Goal: Task Accomplishment & Management: Manage account settings

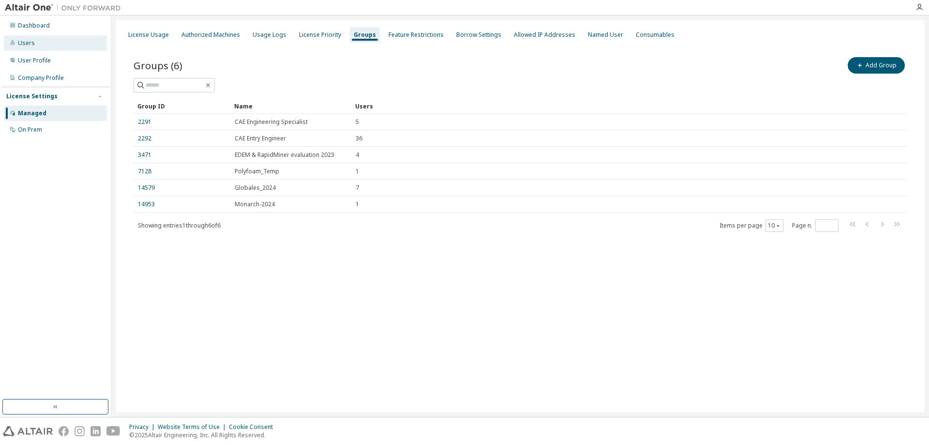
click at [24, 44] on div "Users" at bounding box center [26, 43] width 17 height 8
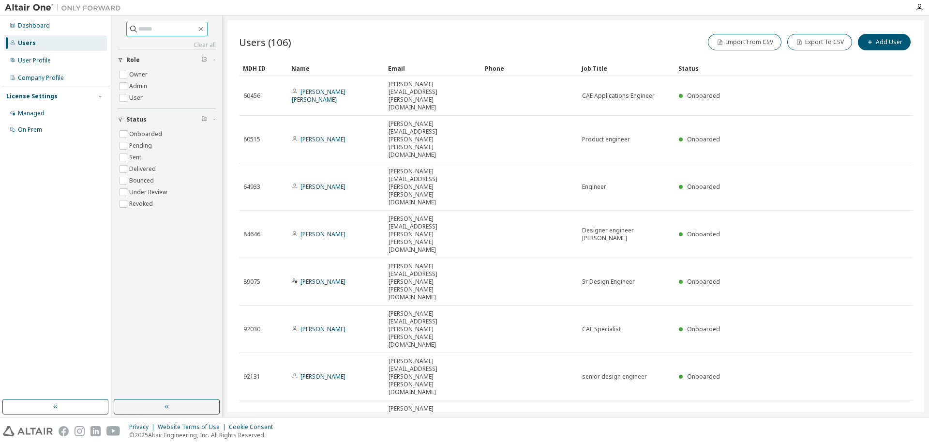
click at [173, 27] on input "text" at bounding box center [167, 29] width 58 height 10
type input "*******"
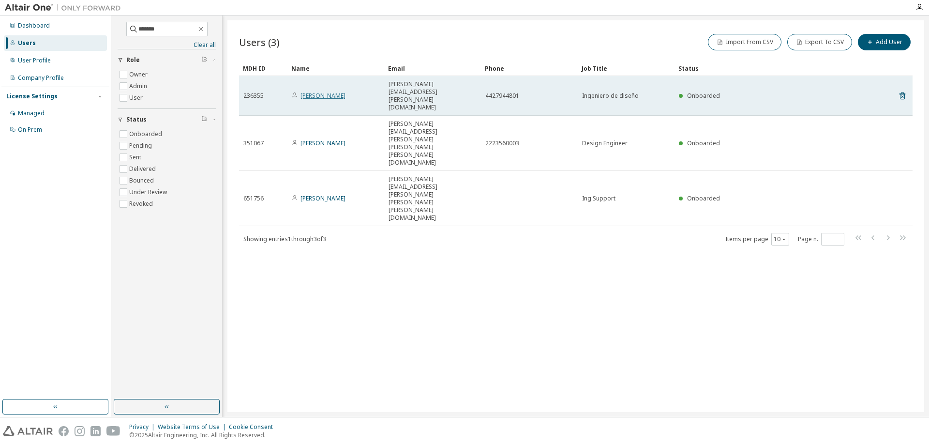
click at [314, 91] on link "[PERSON_NAME]" at bounding box center [322, 95] width 45 height 8
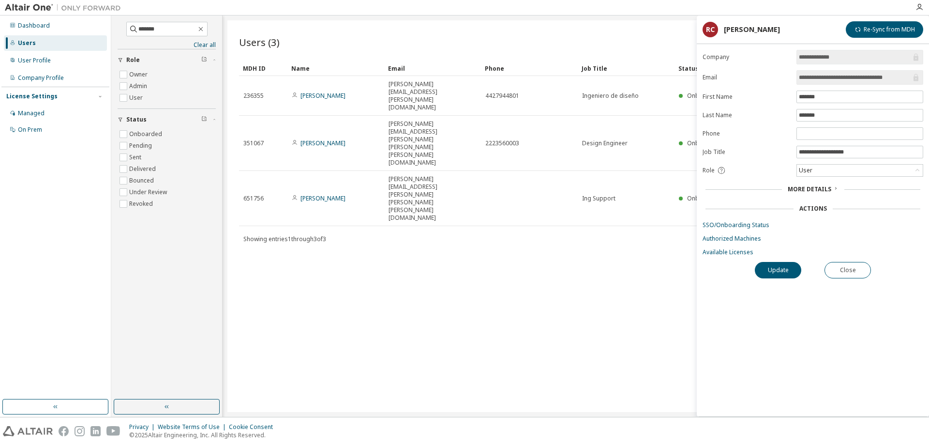
click at [314, 91] on link "[PERSON_NAME]" at bounding box center [322, 95] width 45 height 8
click at [740, 226] on link "SSO/Onboarding Status" at bounding box center [812, 225] width 221 height 8
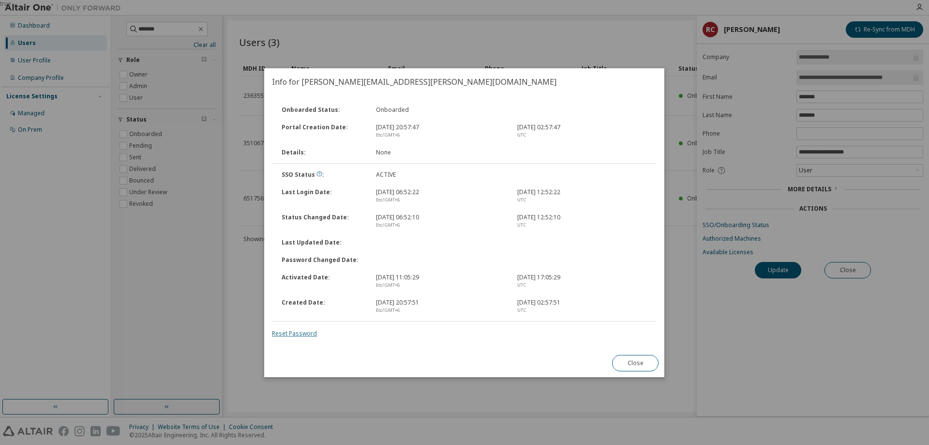
click at [297, 333] on link "Reset Password" at bounding box center [294, 333] width 45 height 8
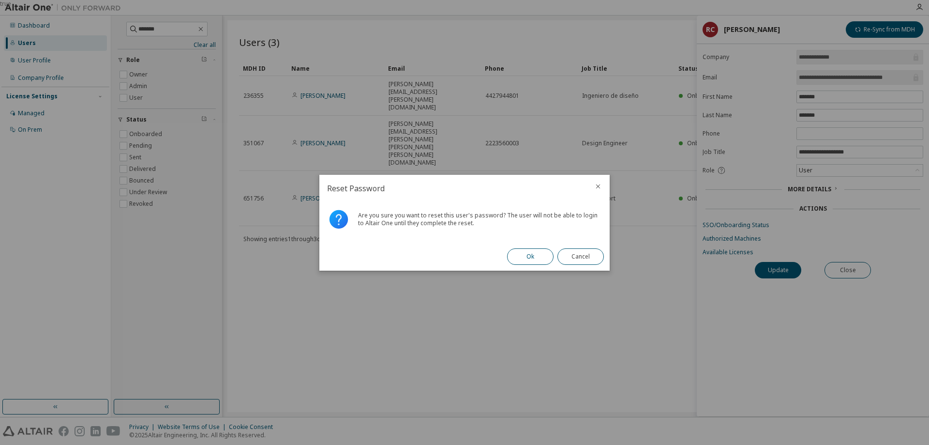
click at [527, 260] on button "Ok" at bounding box center [530, 256] width 46 height 16
click at [585, 256] on button "Close" at bounding box center [580, 256] width 46 height 16
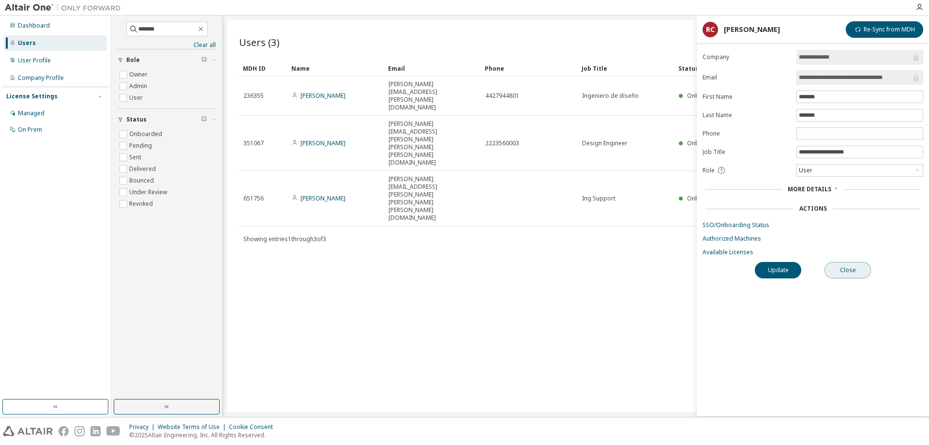
click at [847, 269] on button "Close" at bounding box center [847, 270] width 46 height 16
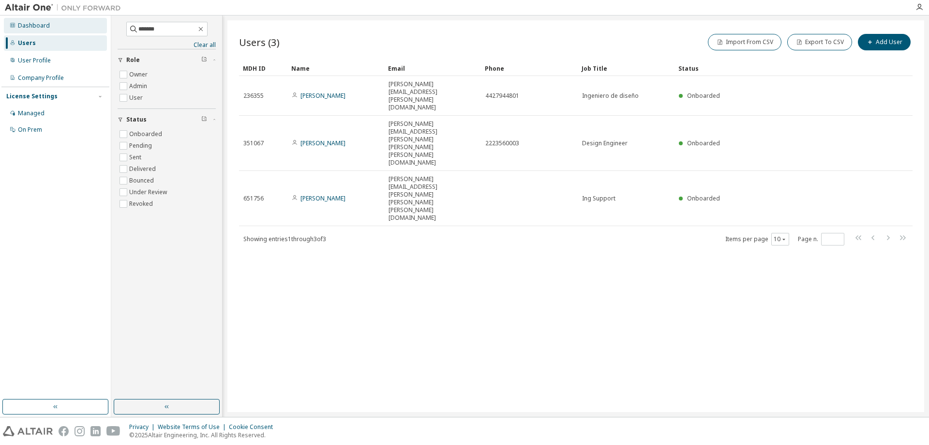
click at [27, 28] on div "Dashboard" at bounding box center [34, 26] width 32 height 8
